Goal: Transaction & Acquisition: Purchase product/service

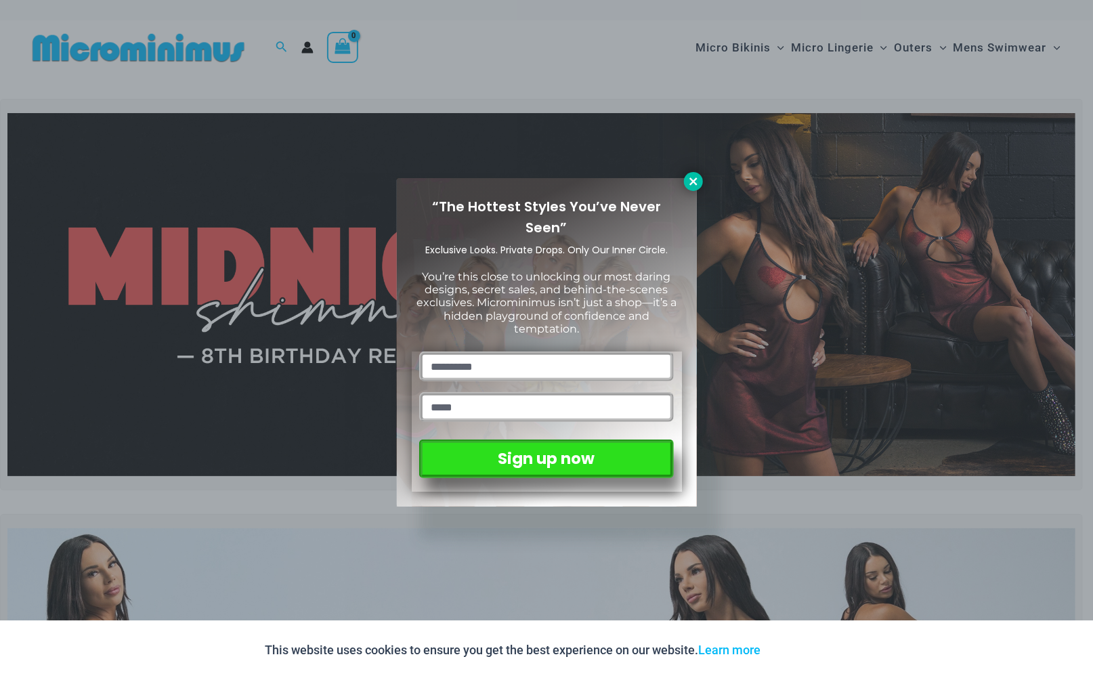
click at [689, 182] on icon at bounding box center [694, 181] width 12 height 12
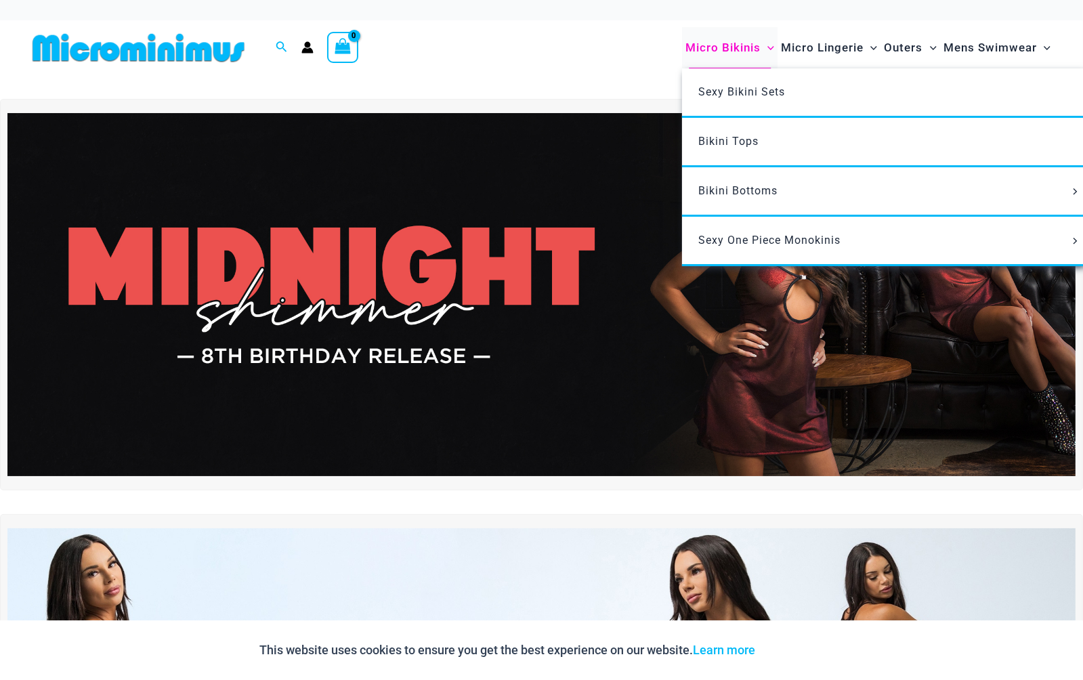
click at [749, 48] on span "Micro Bikinis" at bounding box center [723, 47] width 75 height 35
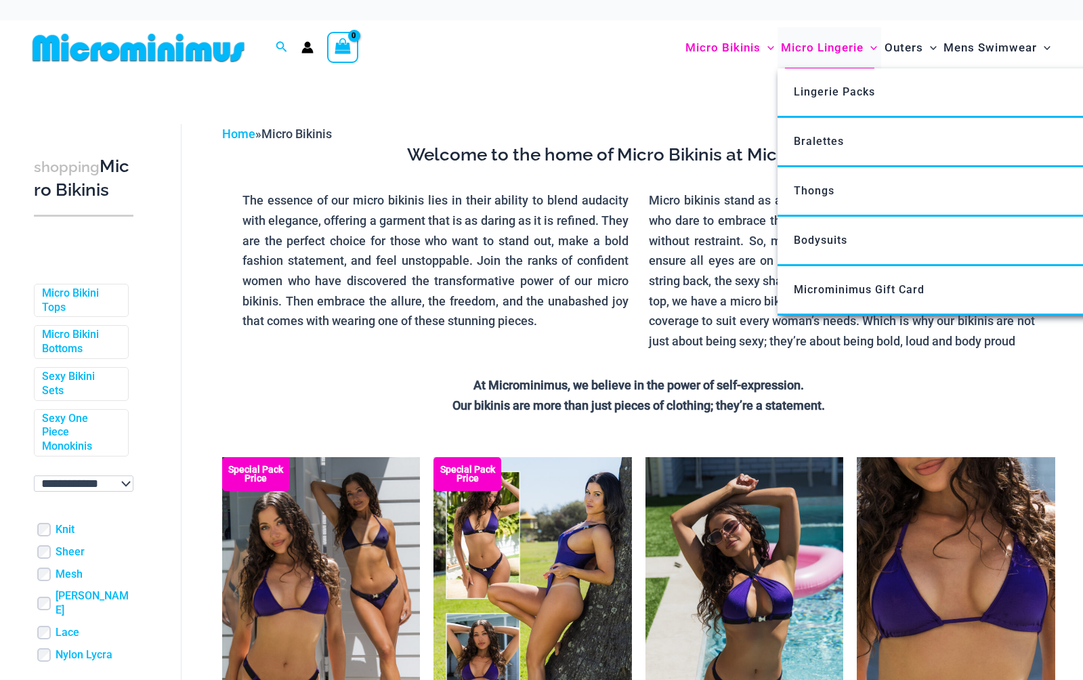
click at [822, 47] on span "Micro Lingerie" at bounding box center [822, 47] width 83 height 35
